Goal: Task Accomplishment & Management: Manage account settings

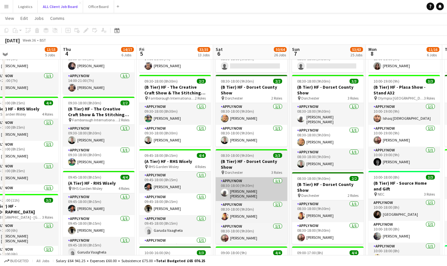
scroll to position [172, 0]
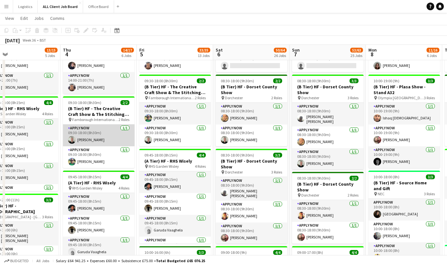
click at [104, 140] on app-card-role "APPLY NOW [DATE] 09:30-18:00 (8h30m) [PERSON_NAME]" at bounding box center [99, 135] width 72 height 22
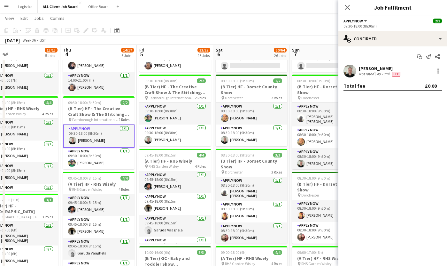
click at [351, 72] on app-user-avatar at bounding box center [350, 71] width 13 height 13
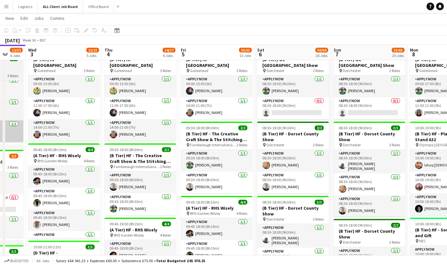
scroll to position [0, 207]
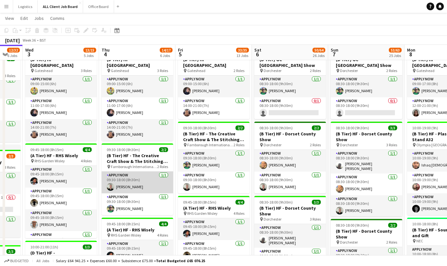
click at [137, 188] on app-card-role "APPLY NOW [DATE] 09:30-18:00 (8h30m) [PERSON_NAME]" at bounding box center [138, 182] width 72 height 22
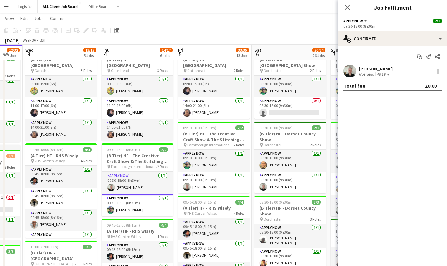
click at [357, 70] on div "[PERSON_NAME] Not rated 48.19mi" at bounding box center [393, 71] width 109 height 13
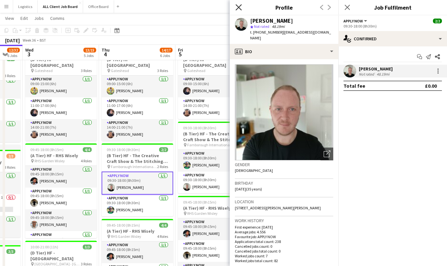
click at [236, 7] on icon "Close pop-in" at bounding box center [239, 7] width 6 height 6
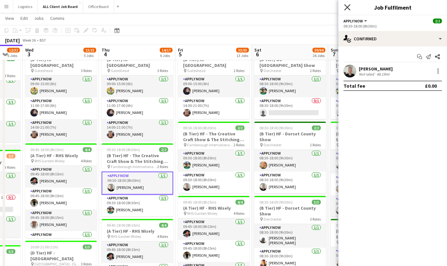
click at [349, 8] on icon "Close pop-in" at bounding box center [347, 7] width 6 height 6
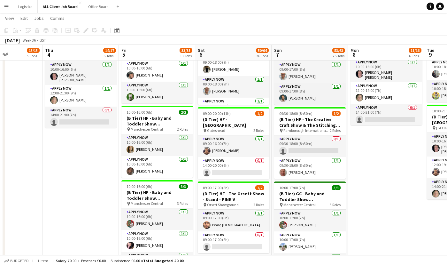
scroll to position [0, 186]
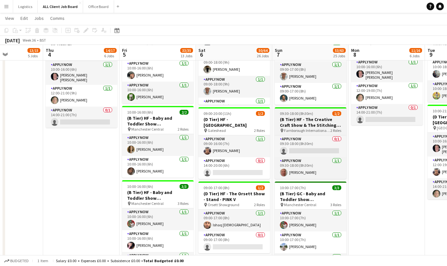
click at [318, 113] on div "09:30-18:00 (8h30m) 1/2" at bounding box center [311, 113] width 72 height 5
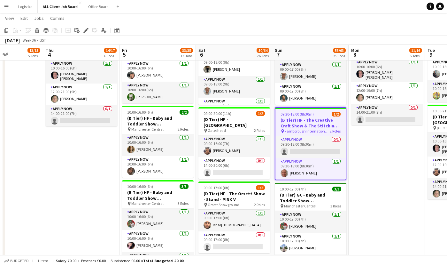
click at [319, 112] on div "09:30-18:00 (8h30m) 1/2" at bounding box center [311, 114] width 70 height 5
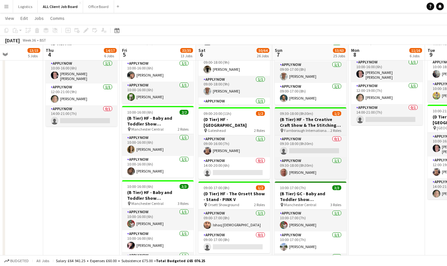
click at [319, 112] on div "09:30-18:00 (8h30m) 1/2" at bounding box center [311, 113] width 72 height 5
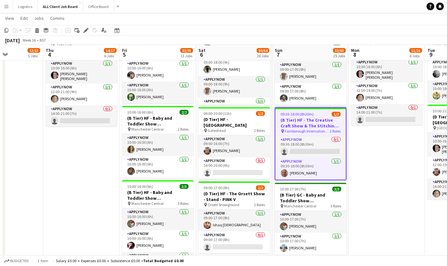
click at [319, 112] on div "09:30-18:00 (8h30m) 1/2" at bounding box center [311, 114] width 70 height 5
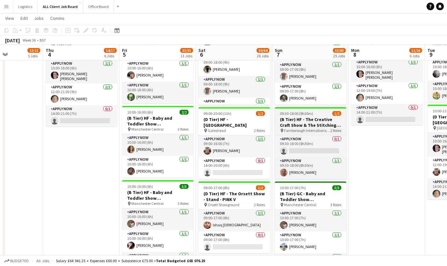
click at [319, 112] on div "09:30-18:00 (8h30m) 1/2" at bounding box center [311, 113] width 72 height 5
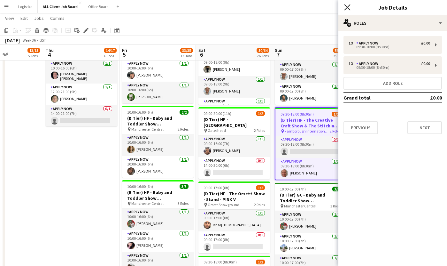
click at [348, 8] on icon at bounding box center [347, 7] width 6 height 6
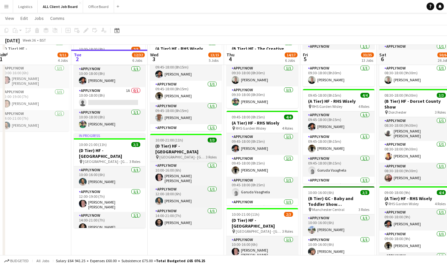
scroll to position [369, 0]
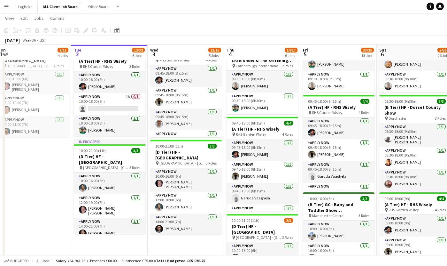
click at [8, 5] on app-icon "Menu" at bounding box center [6, 6] width 5 height 5
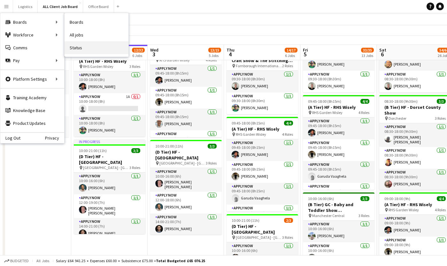
click at [87, 47] on link "Status" at bounding box center [97, 47] width 64 height 13
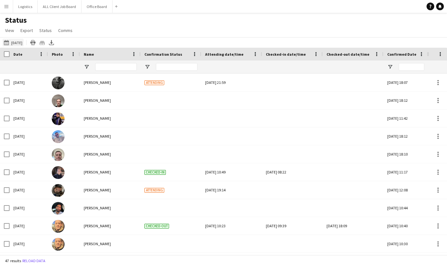
click at [22, 44] on button "[DATE] to [DATE] [DATE]" at bounding box center [13, 43] width 21 height 8
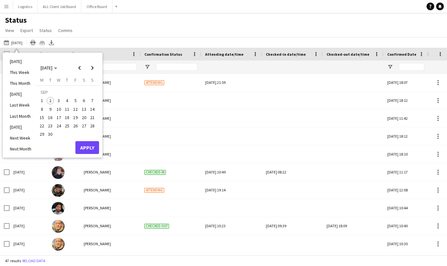
click at [51, 100] on span "2" at bounding box center [51, 101] width 8 height 8
click at [83, 145] on button "Apply" at bounding box center [87, 147] width 24 height 13
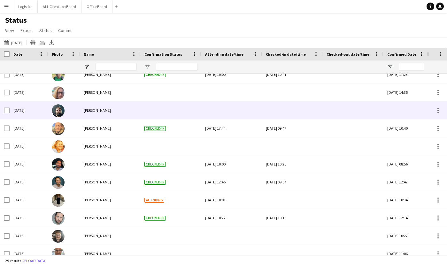
scroll to position [198, 0]
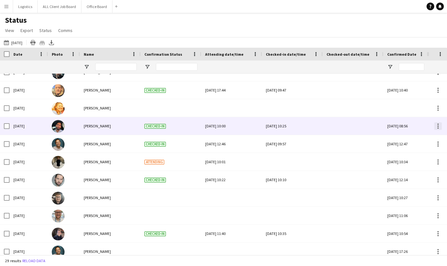
click at [436, 127] on div at bounding box center [439, 126] width 8 height 8
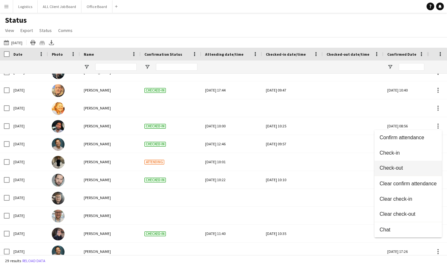
click at [392, 173] on button "Check-out" at bounding box center [408, 168] width 67 height 15
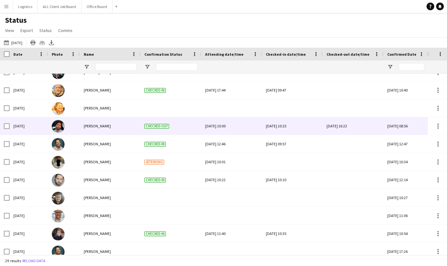
click at [349, 126] on div "[DATE] 16:23" at bounding box center [353, 126] width 53 height 18
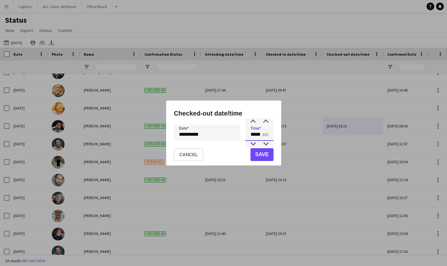
click at [261, 136] on input "*****" at bounding box center [260, 133] width 28 height 16
type input "*****"
click at [264, 158] on button "Save" at bounding box center [261, 154] width 23 height 13
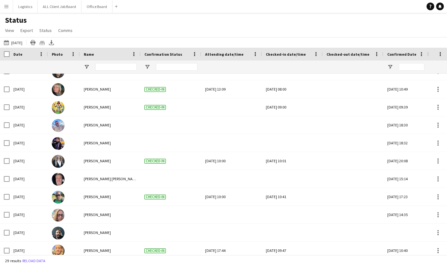
scroll to position [42, 0]
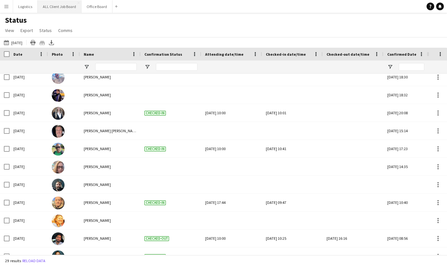
click at [57, 4] on button "ALL Client Job Board Close" at bounding box center [60, 6] width 44 height 12
